Goal: Download file/media

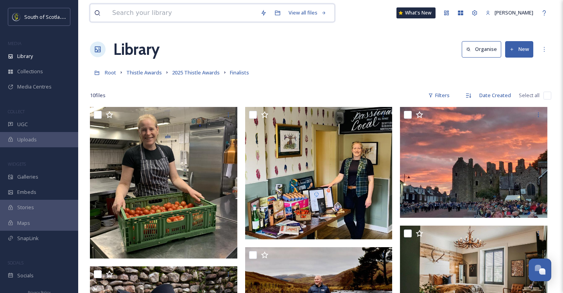
click at [129, 13] on input at bounding box center [182, 12] width 148 height 17
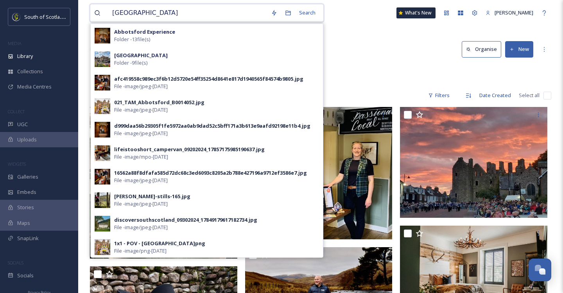
drag, startPoint x: 182, startPoint y: 15, endPoint x: 88, endPoint y: 12, distance: 94.3
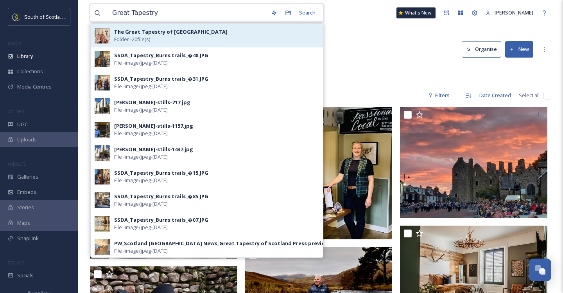
type input "Great Tapestry"
click at [177, 38] on div "The Great Tapestry of Scotland Folder - 20 file(s)" at bounding box center [216, 35] width 205 height 15
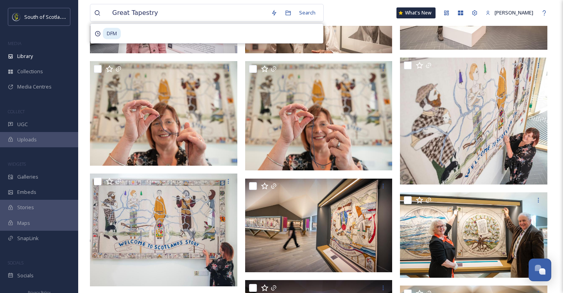
scroll to position [151, 0]
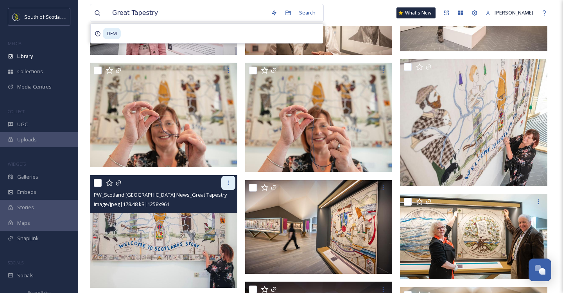
click at [228, 185] on icon at bounding box center [228, 183] width 6 height 6
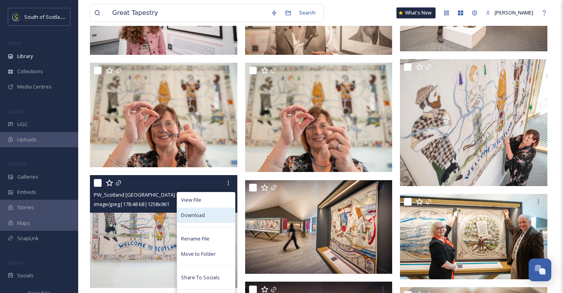
click at [206, 213] on div "Download" at bounding box center [206, 214] width 58 height 15
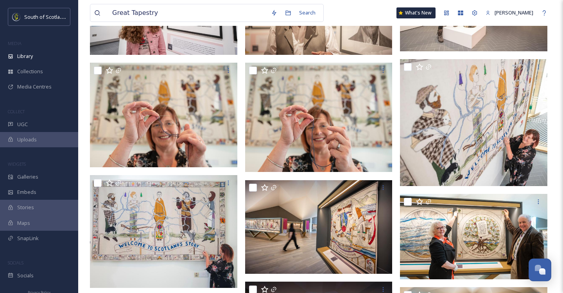
scroll to position [0, 0]
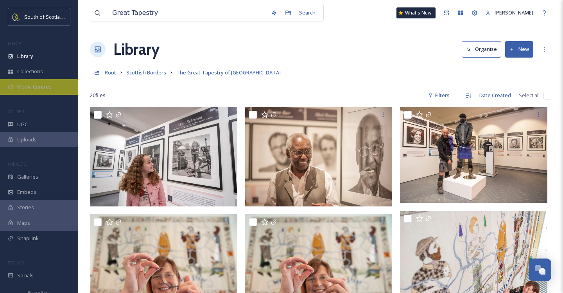
click at [36, 89] on span "Media Centres" at bounding box center [34, 86] width 34 height 7
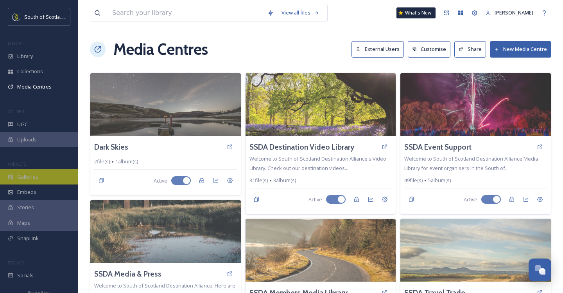
click at [29, 177] on span "Galleries" at bounding box center [27, 176] width 21 height 7
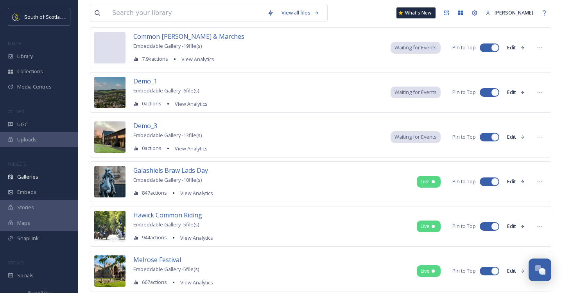
scroll to position [373, 0]
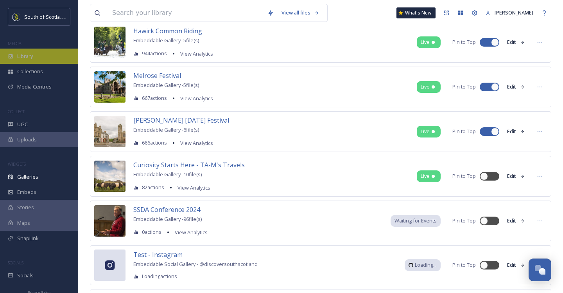
click at [32, 52] on div "Library" at bounding box center [39, 56] width 78 height 15
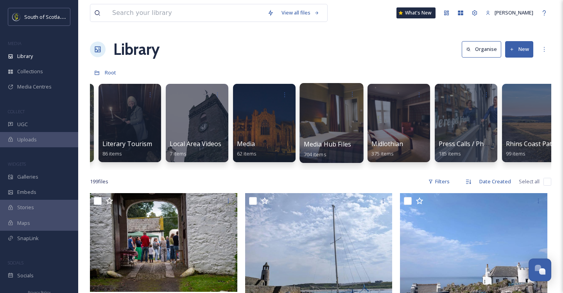
scroll to position [0, 1274]
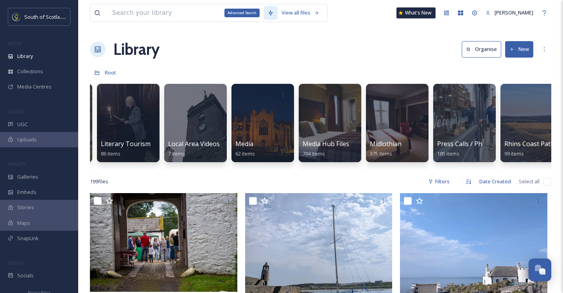
click at [225, 16] on div "Advanced Search" at bounding box center [242, 13] width 35 height 9
click at [194, 12] on input at bounding box center [185, 12] width 155 height 17
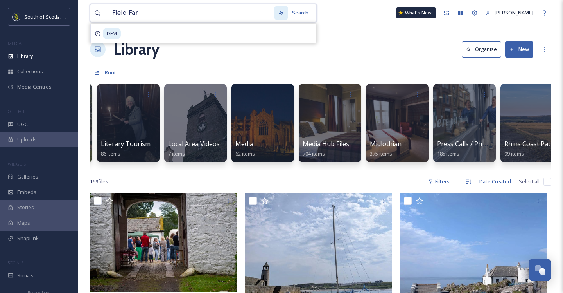
type input "Field Fare"
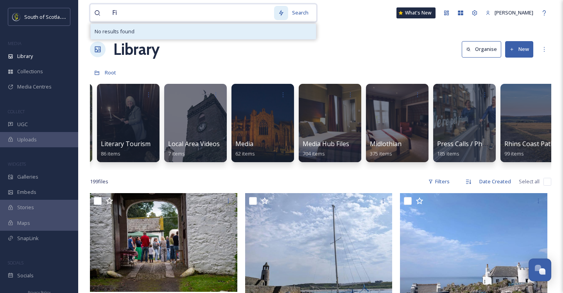
type input "F"
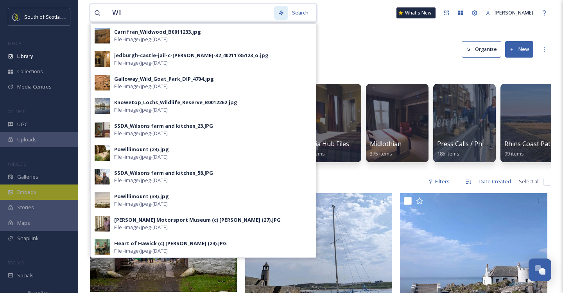
type input "Wil"
